Goal: Transaction & Acquisition: Book appointment/travel/reservation

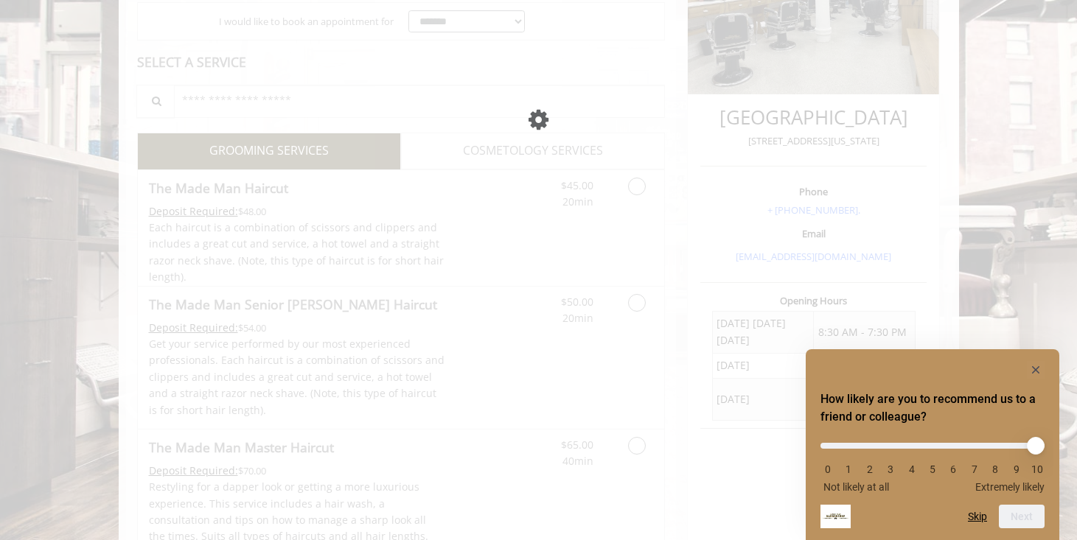
scroll to position [290, 0]
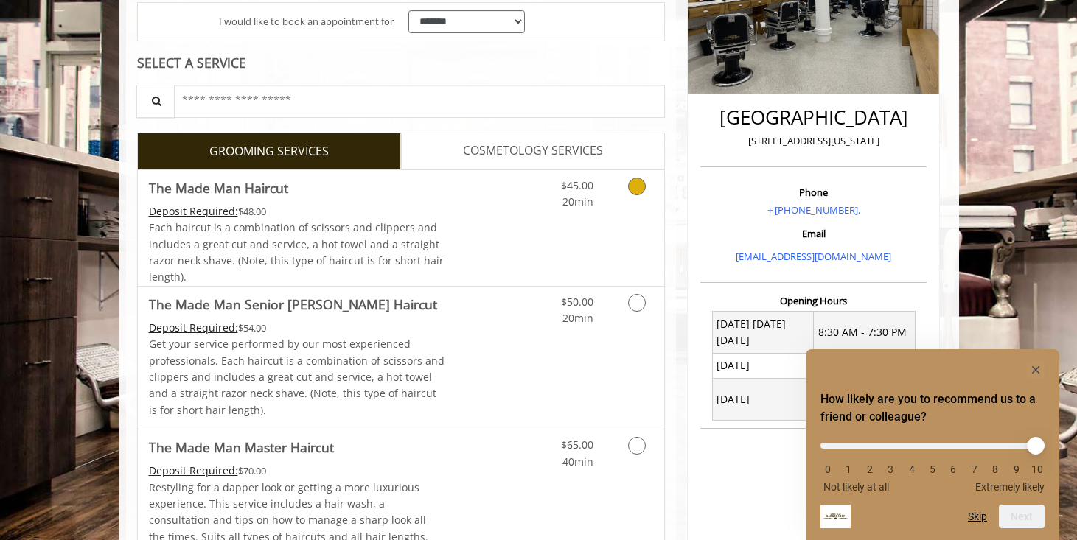
click at [631, 183] on icon "Grooming services" at bounding box center [637, 187] width 18 height 18
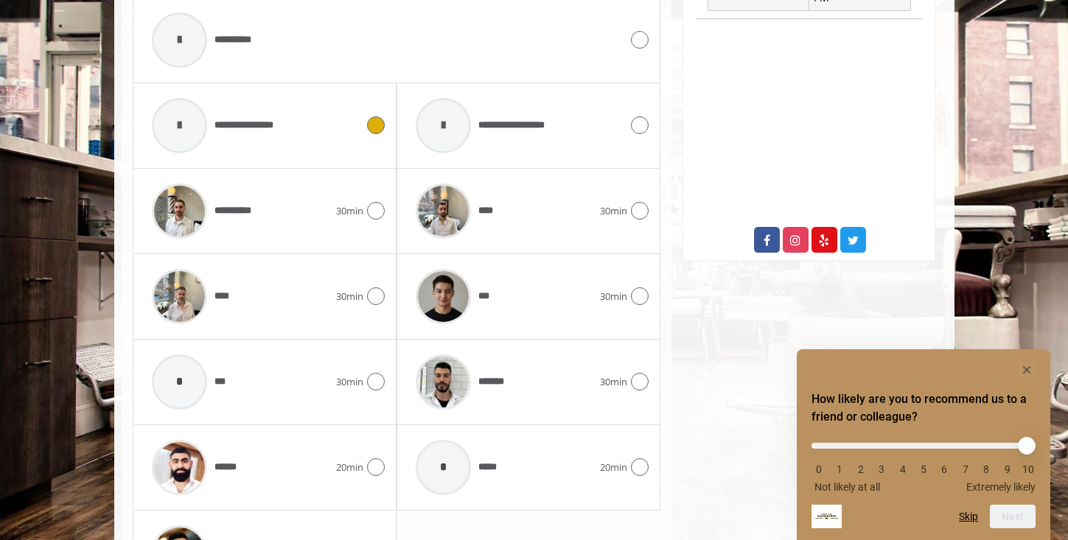
scroll to position [705, 0]
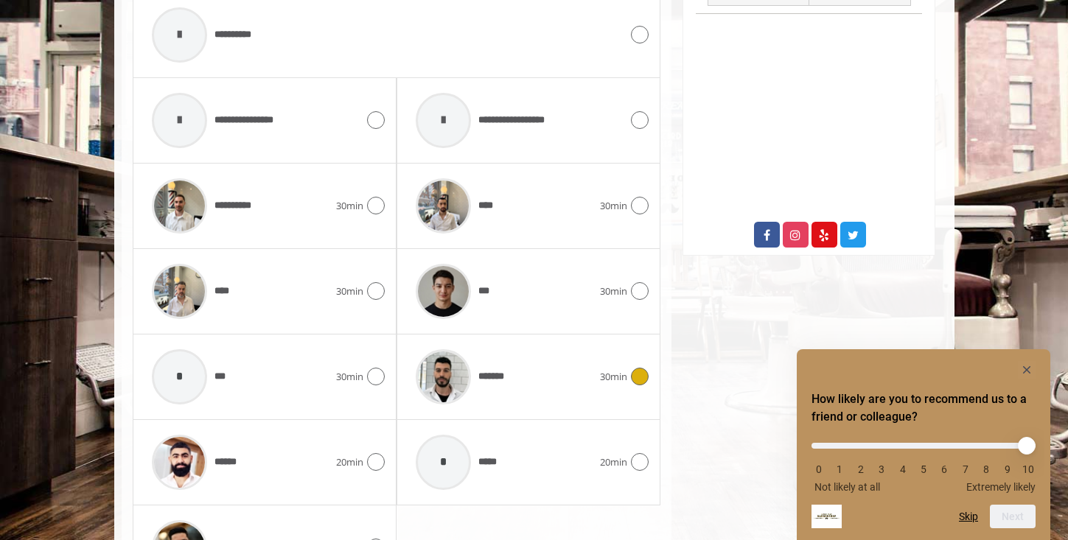
click at [630, 371] on div at bounding box center [637, 377] width 21 height 18
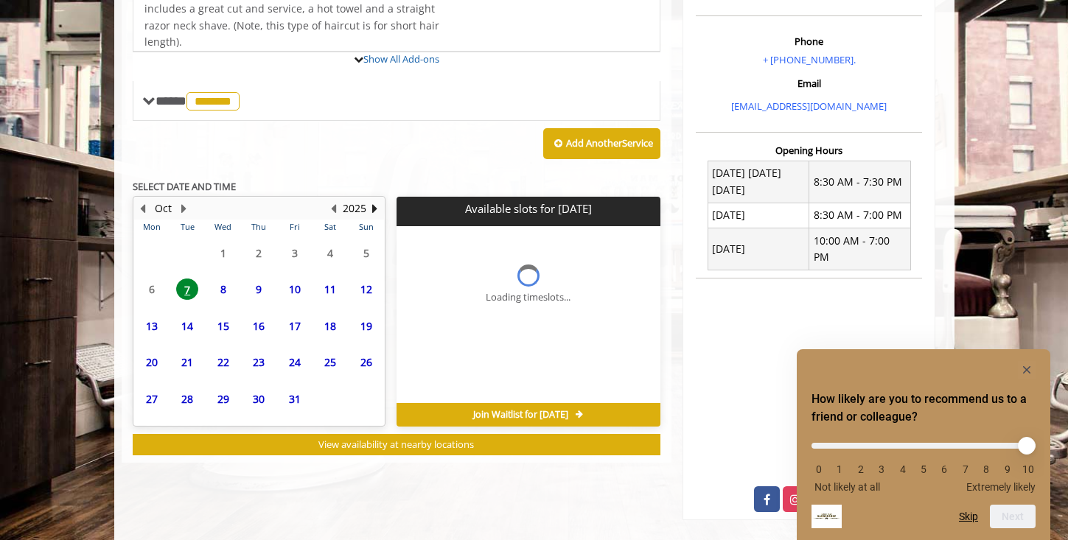
scroll to position [556, 0]
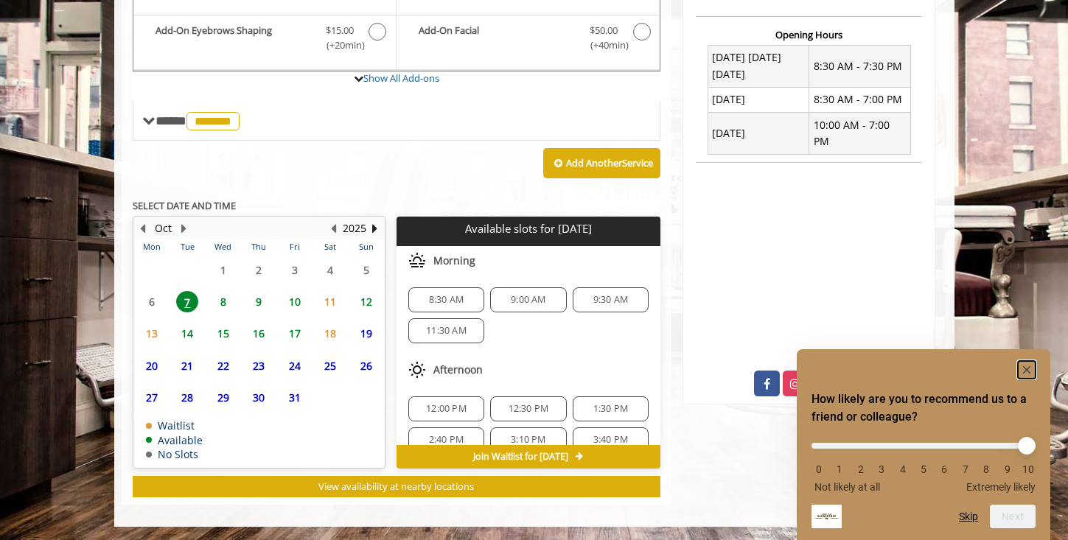
click at [1030, 371] on rect "Hide survey" at bounding box center [1027, 370] width 18 height 18
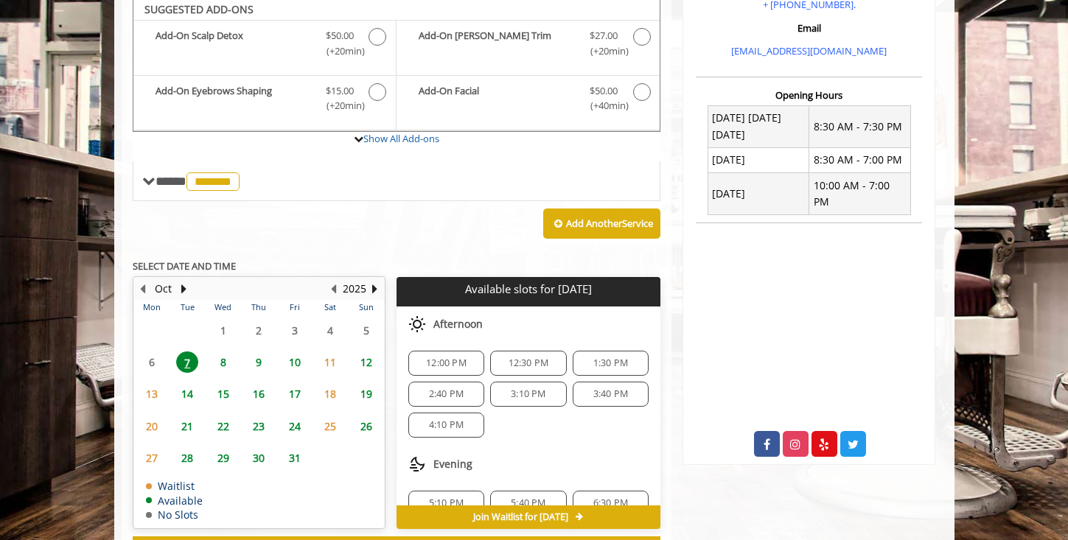
scroll to position [159, 0]
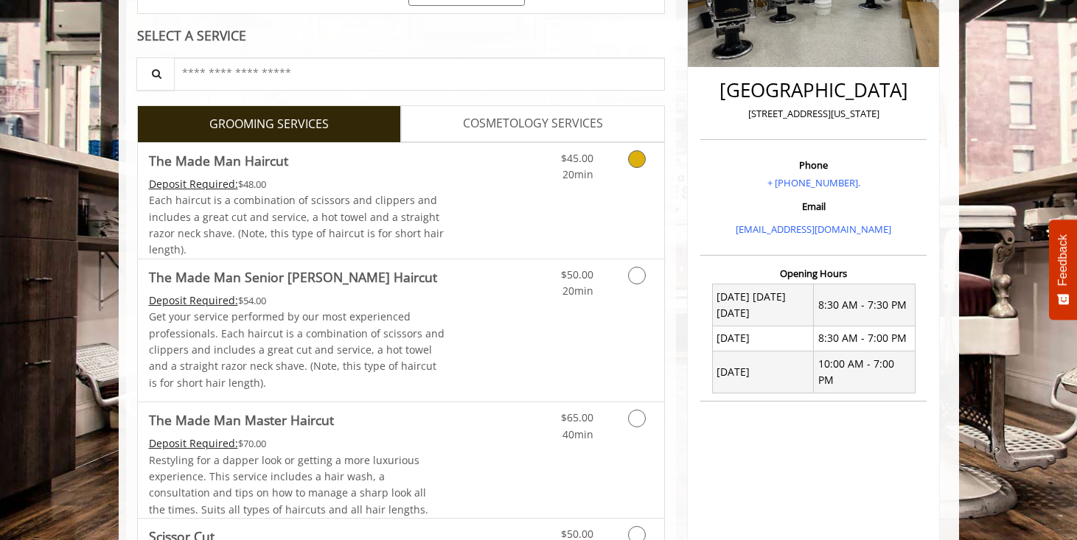
click at [632, 175] on link "Grooming services" at bounding box center [634, 163] width 38 height 41
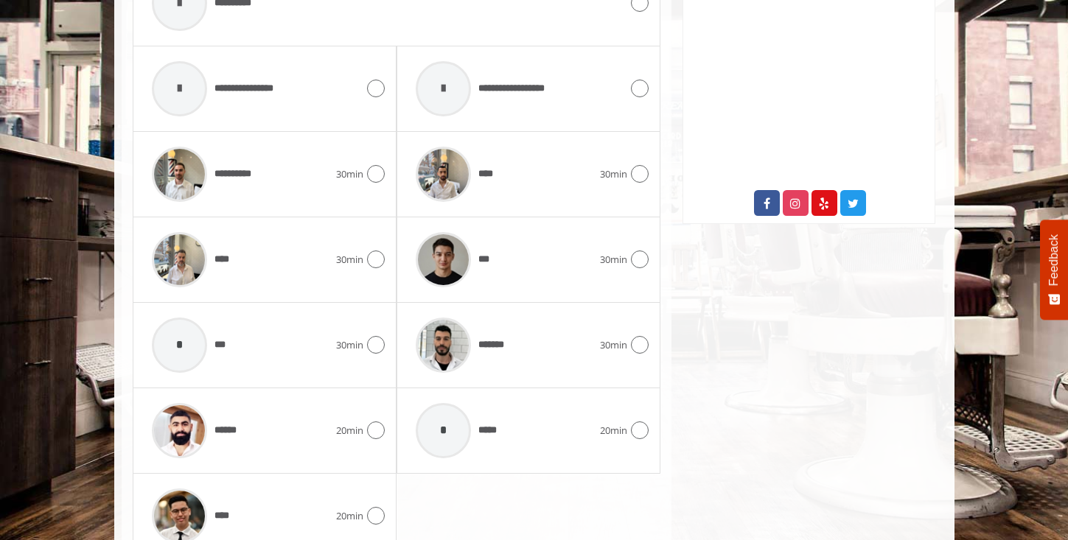
scroll to position [738, 0]
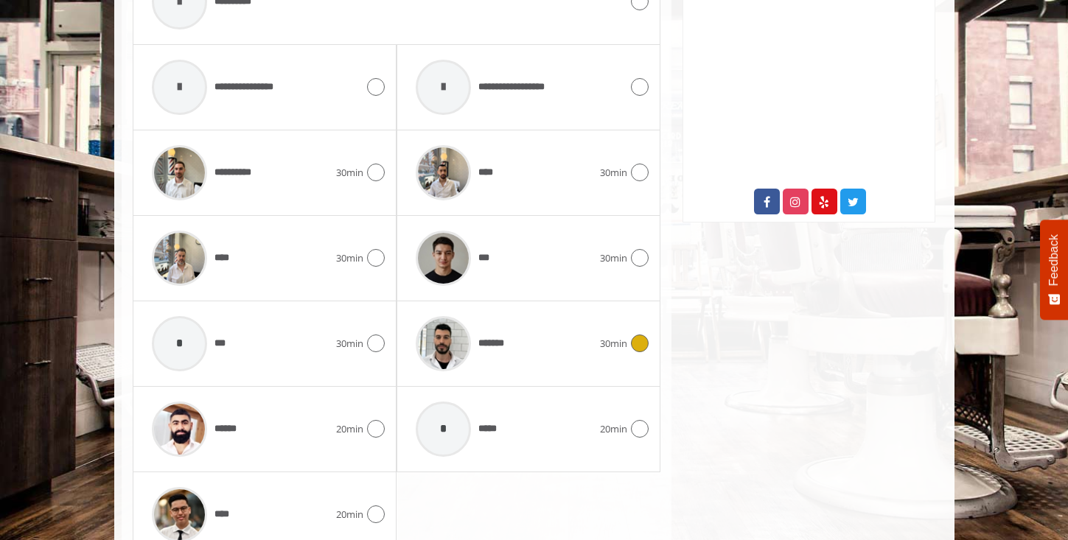
click at [623, 341] on span "30min" at bounding box center [613, 343] width 27 height 15
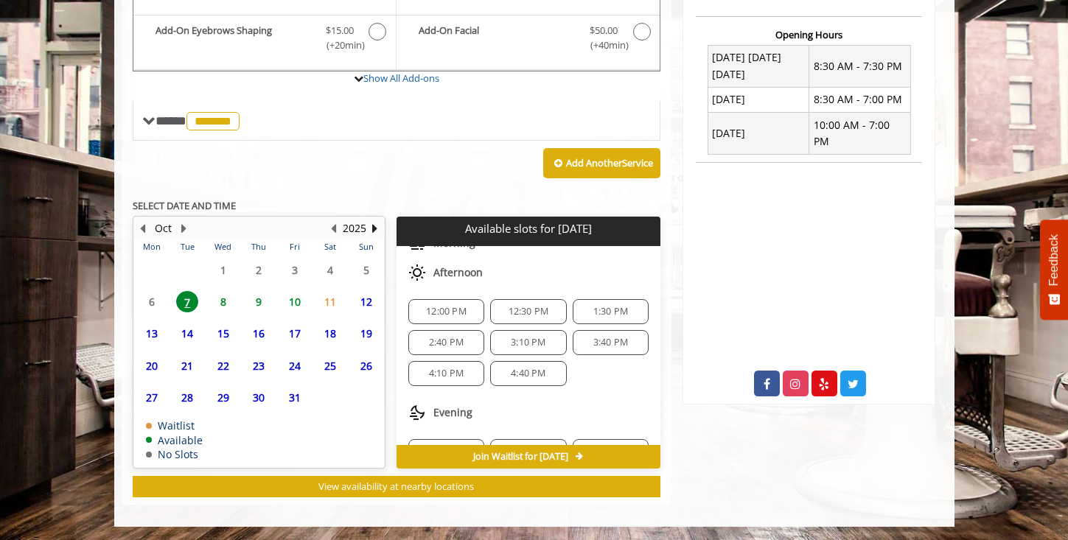
scroll to position [99, 0]
click at [528, 369] on span "4:40 PM" at bounding box center [528, 371] width 35 height 12
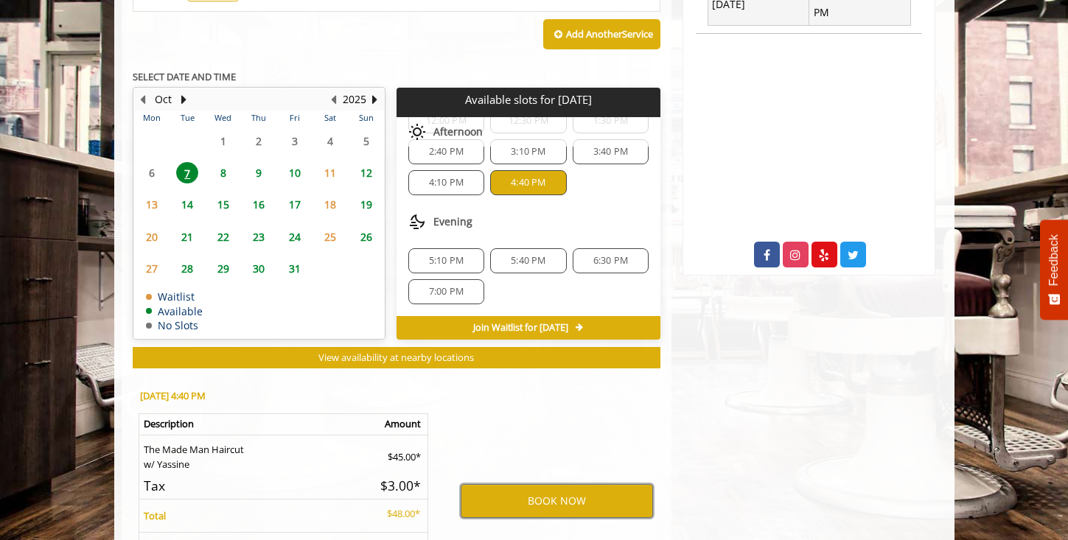
scroll to position [687, 0]
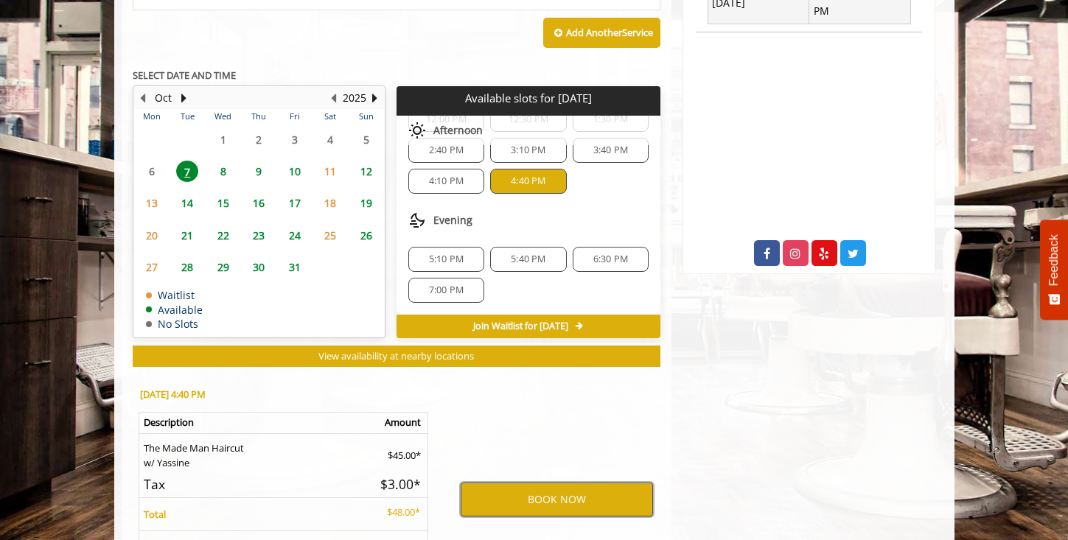
click at [536, 494] on button "BOOK NOW" at bounding box center [557, 500] width 192 height 34
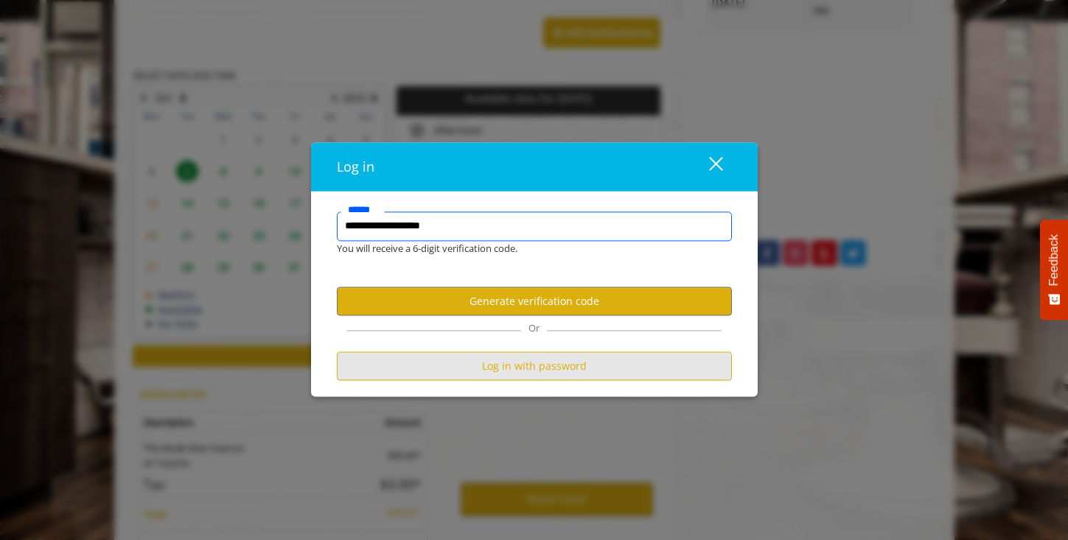
type input "**********"
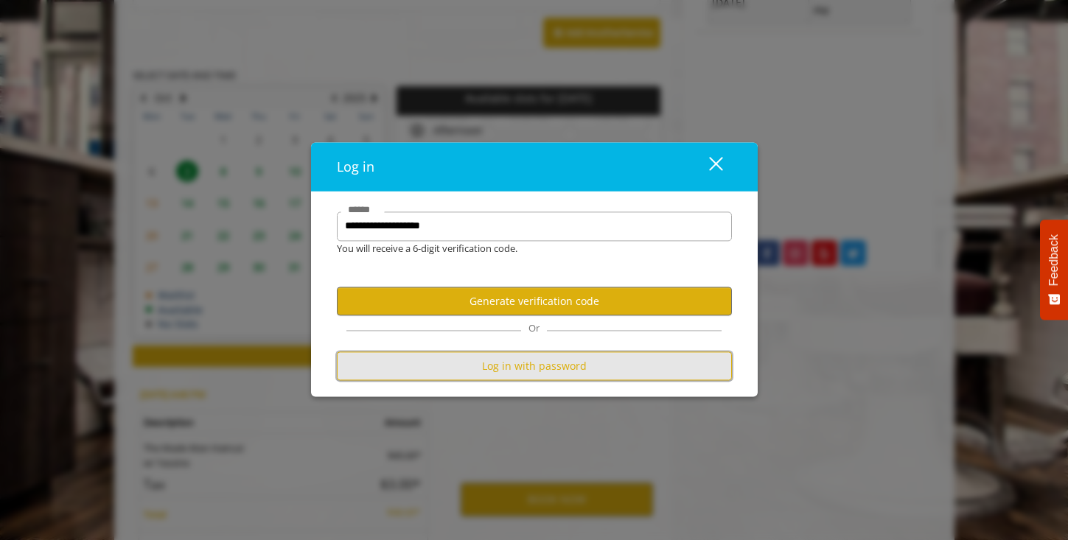
click at [473, 371] on button "Log in with password" at bounding box center [534, 366] width 395 height 29
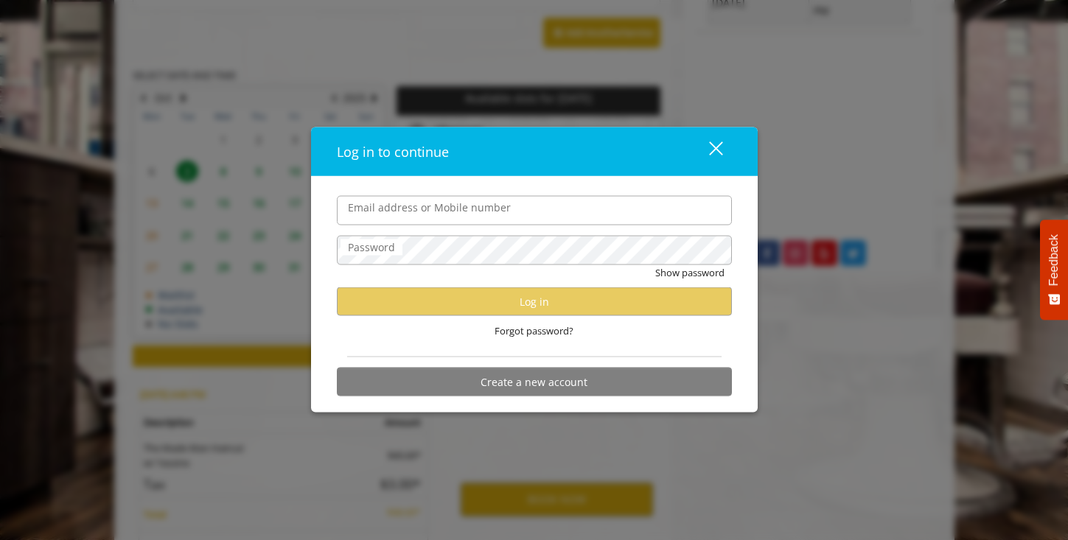
scroll to position [0, 0]
type input "**********"
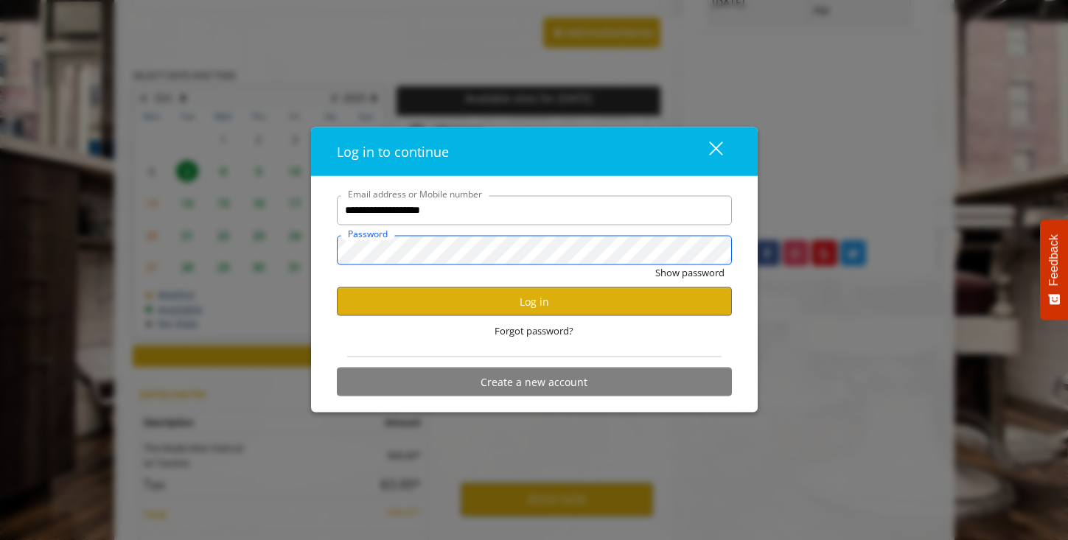
click at [655, 265] on button "Show password" at bounding box center [689, 272] width 69 height 15
click at [514, 307] on button "Log in" at bounding box center [534, 301] width 395 height 29
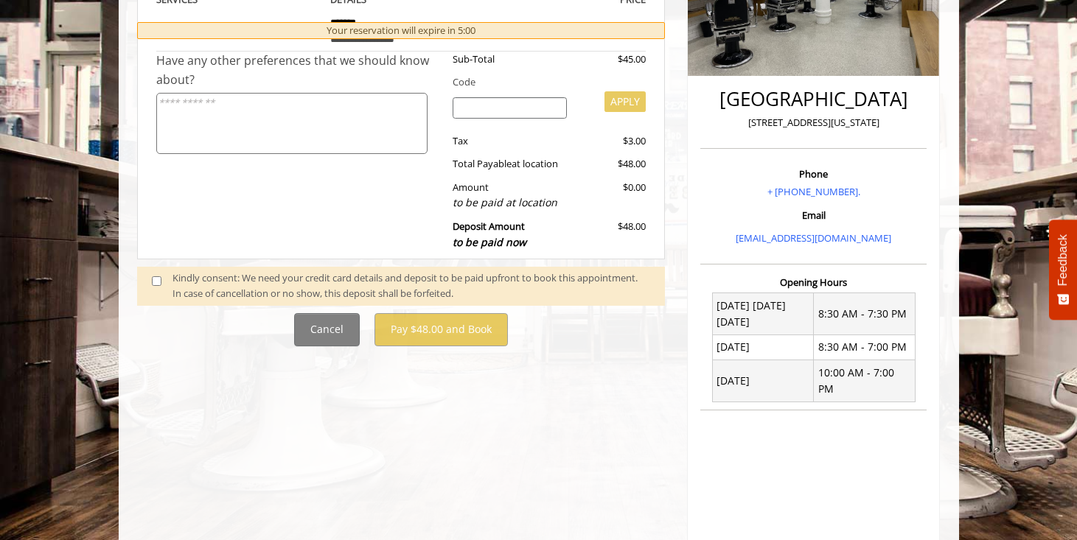
scroll to position [309, 0]
click at [150, 284] on span at bounding box center [162, 285] width 43 height 31
click at [150, 275] on span at bounding box center [162, 285] width 43 height 31
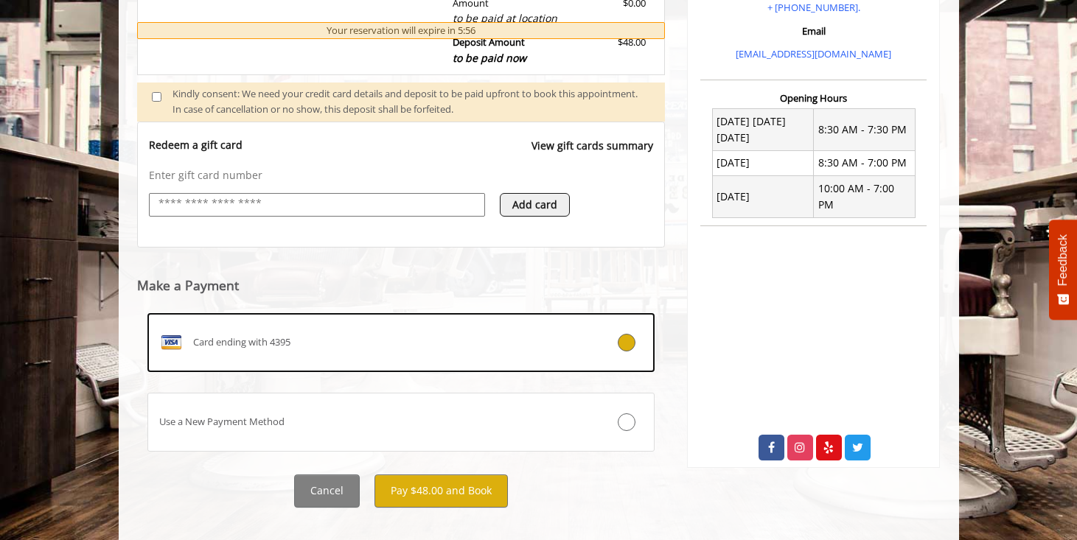
scroll to position [494, 0]
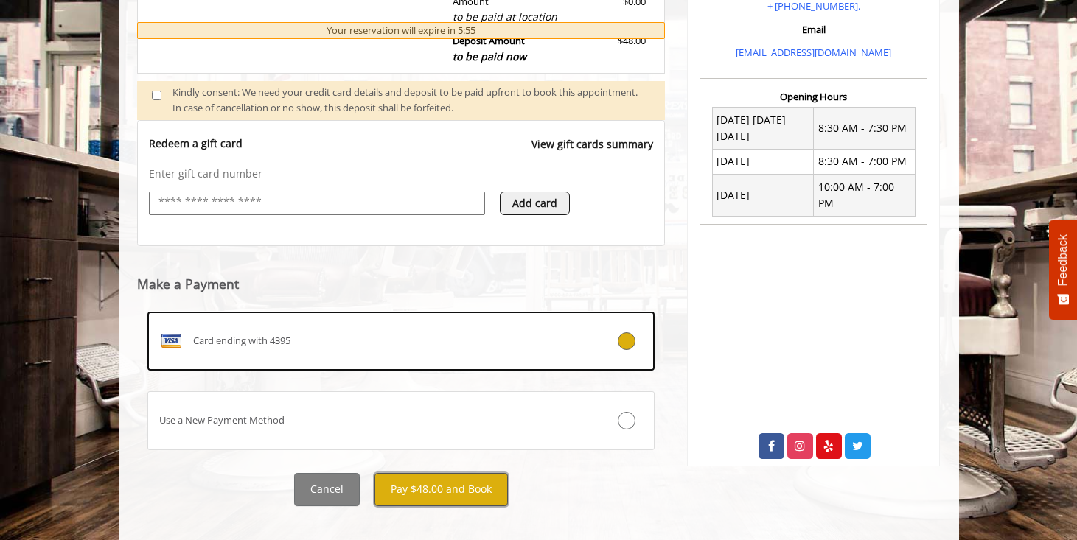
click at [445, 483] on button "Pay $48.00 and Book" at bounding box center [440, 489] width 133 height 33
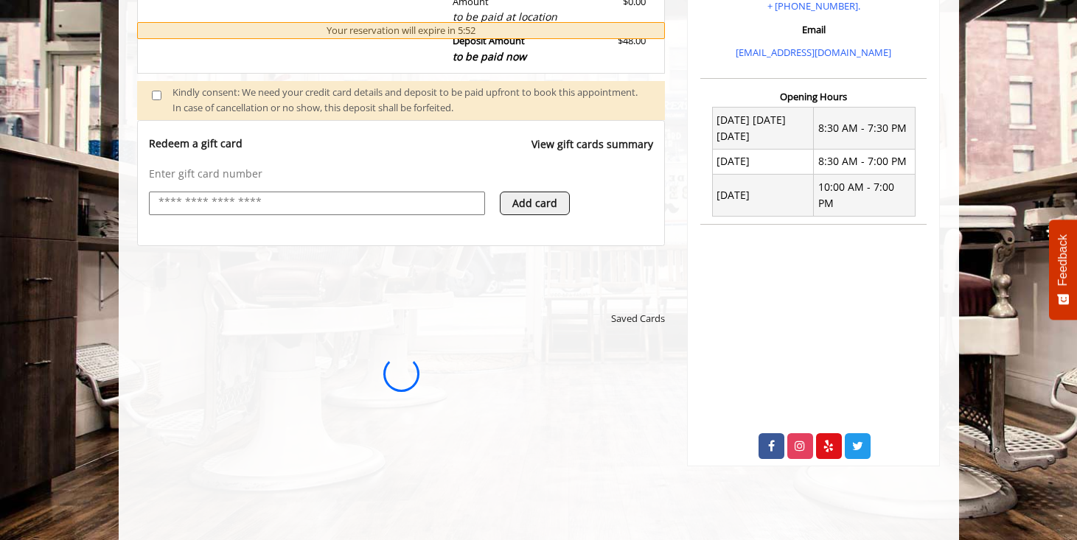
scroll to position [0, 0]
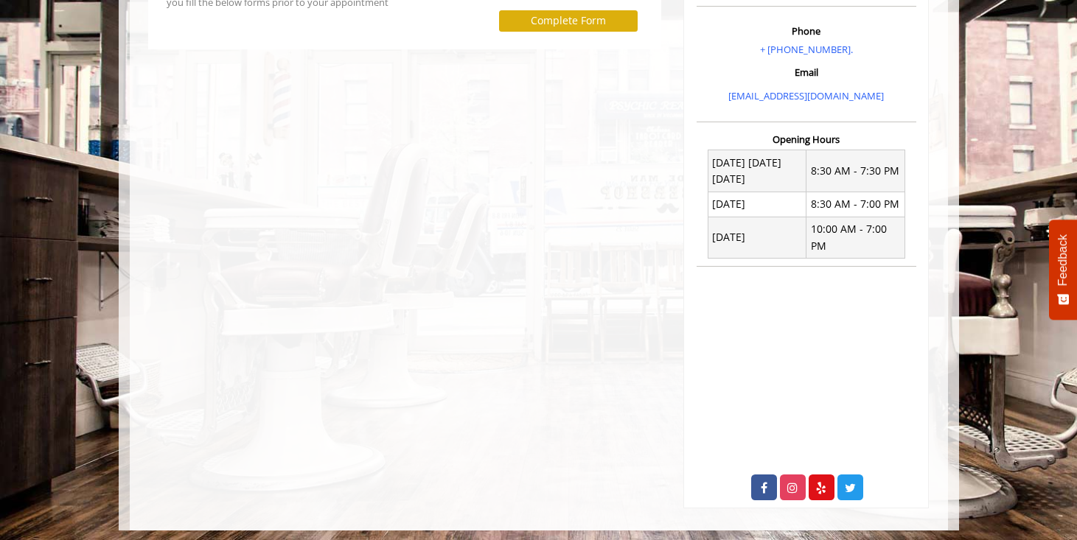
scroll to position [417, 0]
